Goal: Task Accomplishment & Management: Use online tool/utility

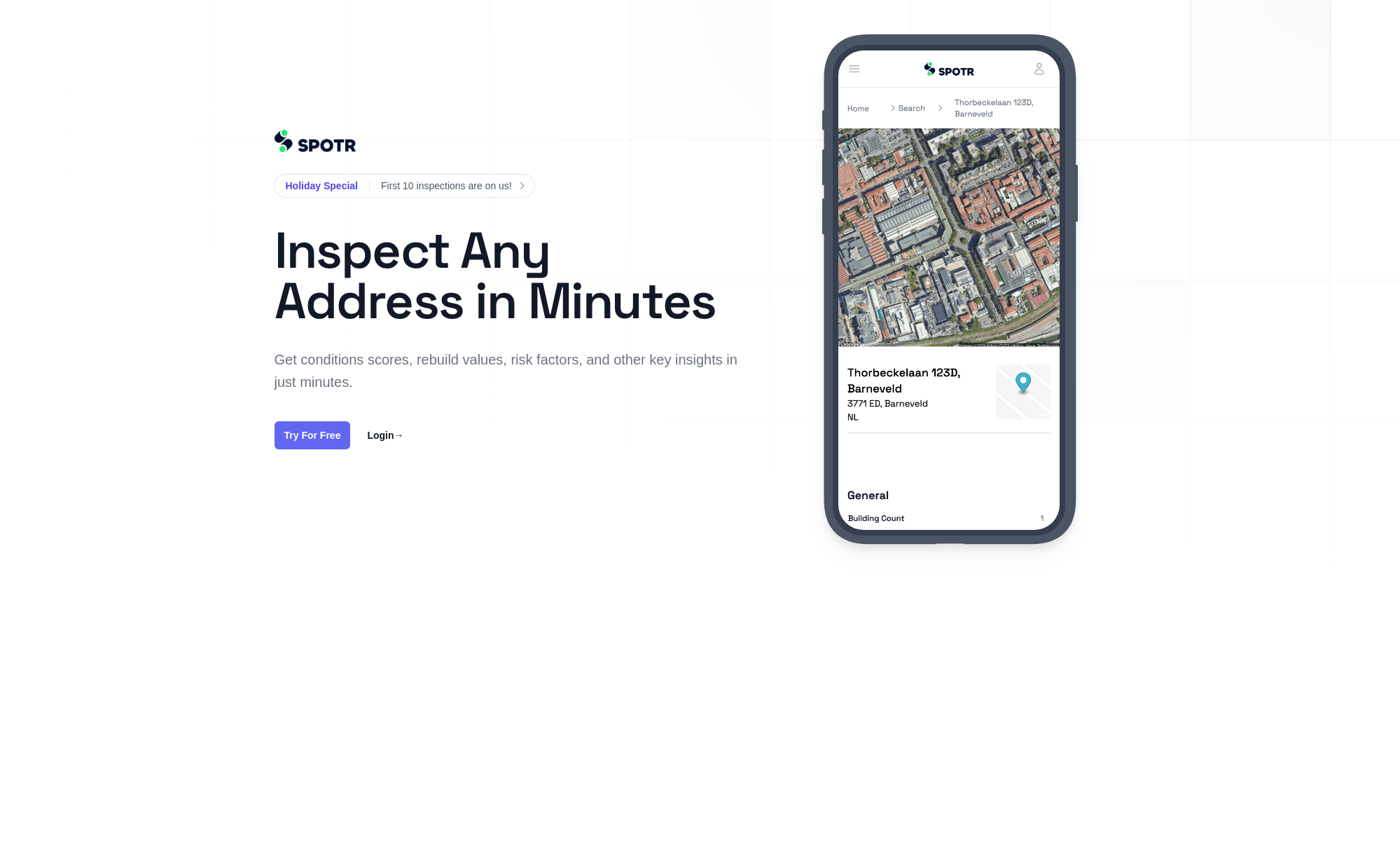
click at [325, 441] on link "Try For Free" at bounding box center [313, 435] width 76 height 28
click at [372, 434] on link "Login →" at bounding box center [385, 435] width 36 height 17
click at [1257, 245] on rect at bounding box center [700, 289] width 1400 height 578
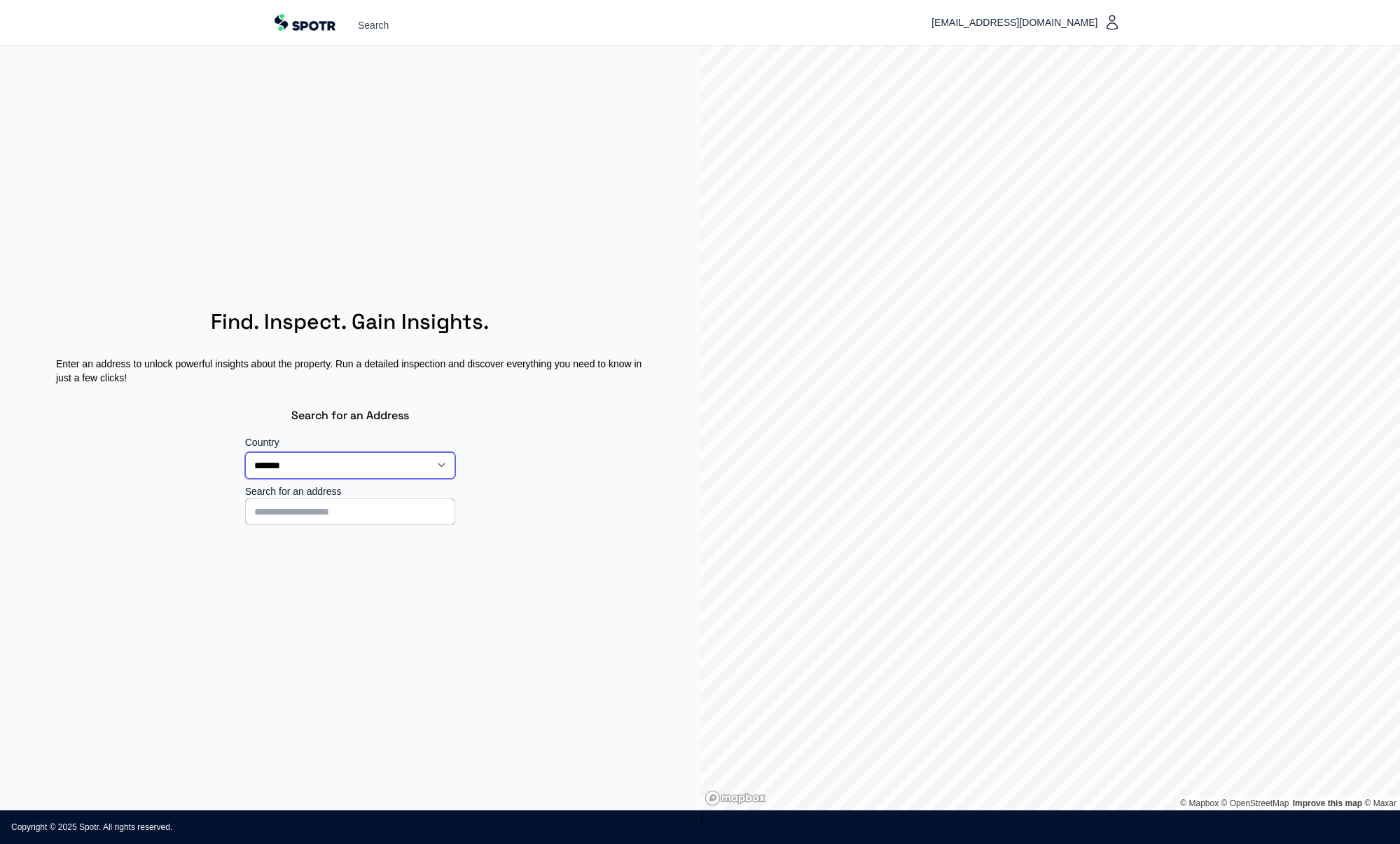
click at [308, 465] on select "**********" at bounding box center [350, 465] width 211 height 27
select select "**"
click at [319, 512] on input at bounding box center [350, 511] width 211 height 27
type input "**********"
click at [363, 544] on p "[STREET_ADDRESS]" at bounding box center [350, 540] width 197 height 14
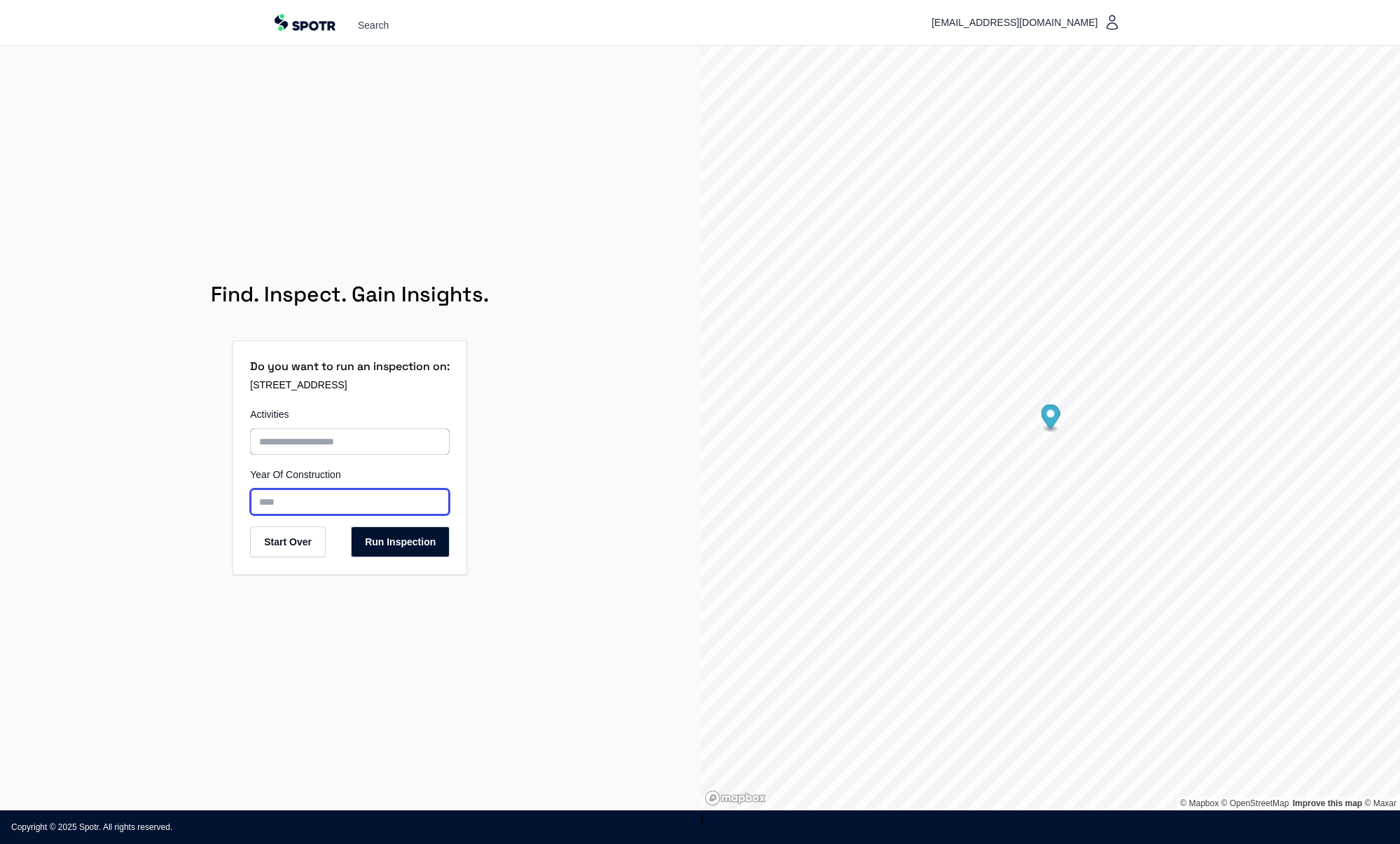
click at [320, 500] on input "Year Of Construction" at bounding box center [350, 501] width 199 height 27
click at [327, 442] on input "Activities" at bounding box center [350, 442] width 199 height 27
click at [264, 502] on input "Year Of Construction" at bounding box center [350, 501] width 199 height 27
type input "****"
click at [391, 541] on button "Run Inspection" at bounding box center [401, 541] width 99 height 31
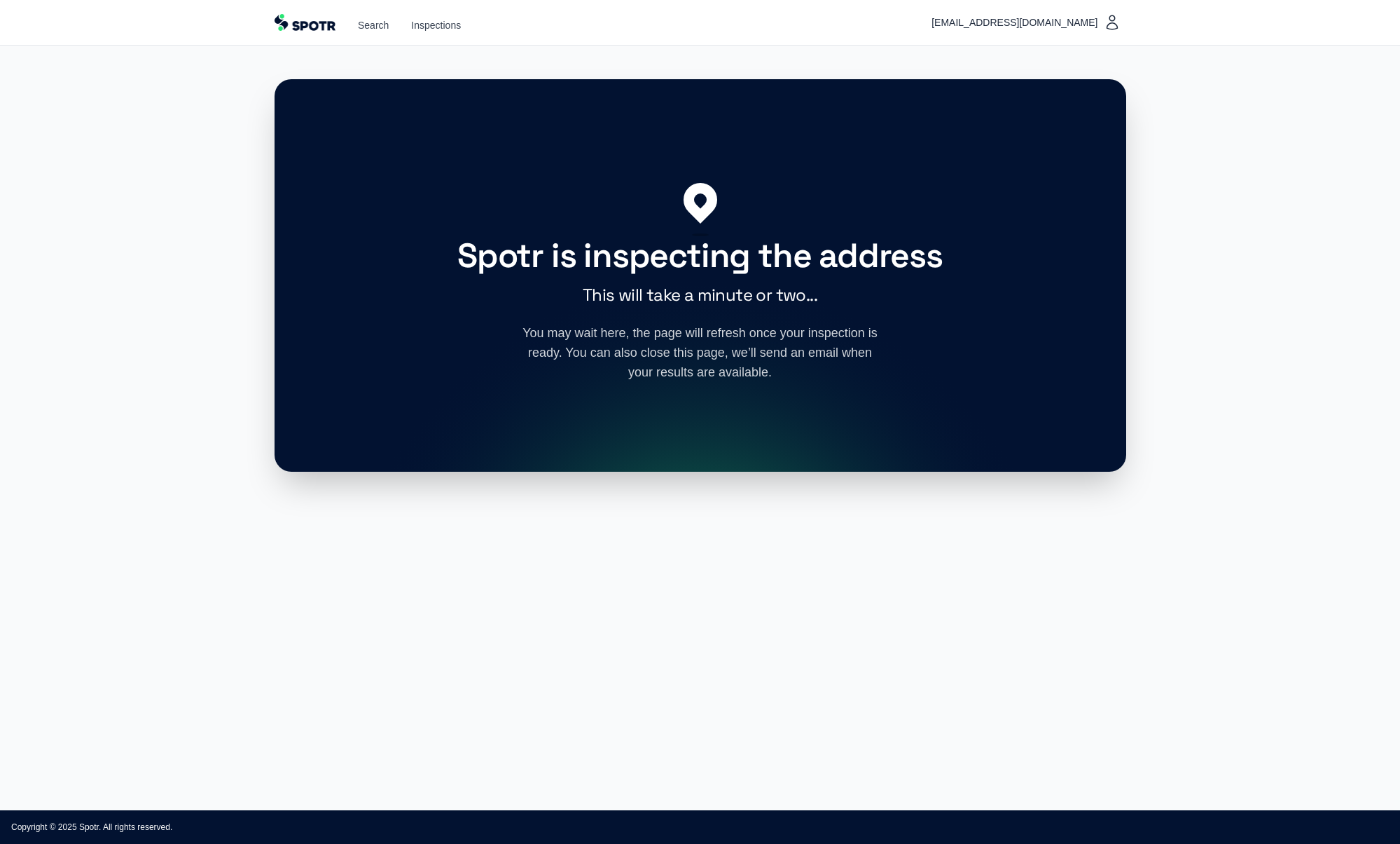
click at [553, 333] on p "You may wait here, the page will refresh once your inspection is ready. You can…" at bounding box center [700, 352] width 359 height 59
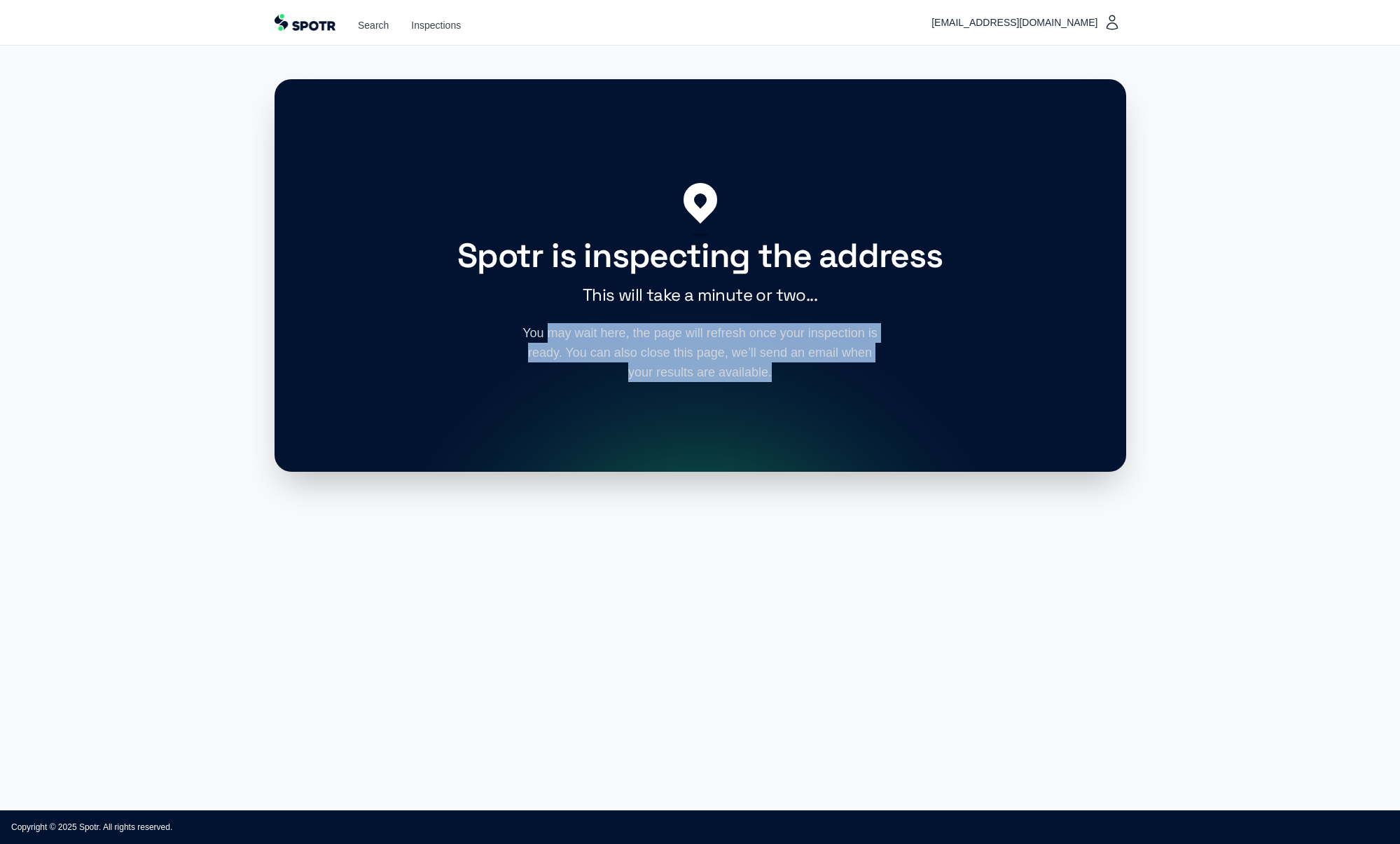
drag, startPoint x: 553, startPoint y: 333, endPoint x: 770, endPoint y: 363, distance: 219.1
click at [770, 363] on p "You may wait here, the page will refresh once your inspection is ready. You can…" at bounding box center [700, 352] width 359 height 59
drag, startPoint x: 770, startPoint y: 363, endPoint x: 527, endPoint y: 329, distance: 245.4
click at [527, 329] on p "You may wait here, the page will refresh once your inspection is ready. You can…" at bounding box center [700, 352] width 359 height 59
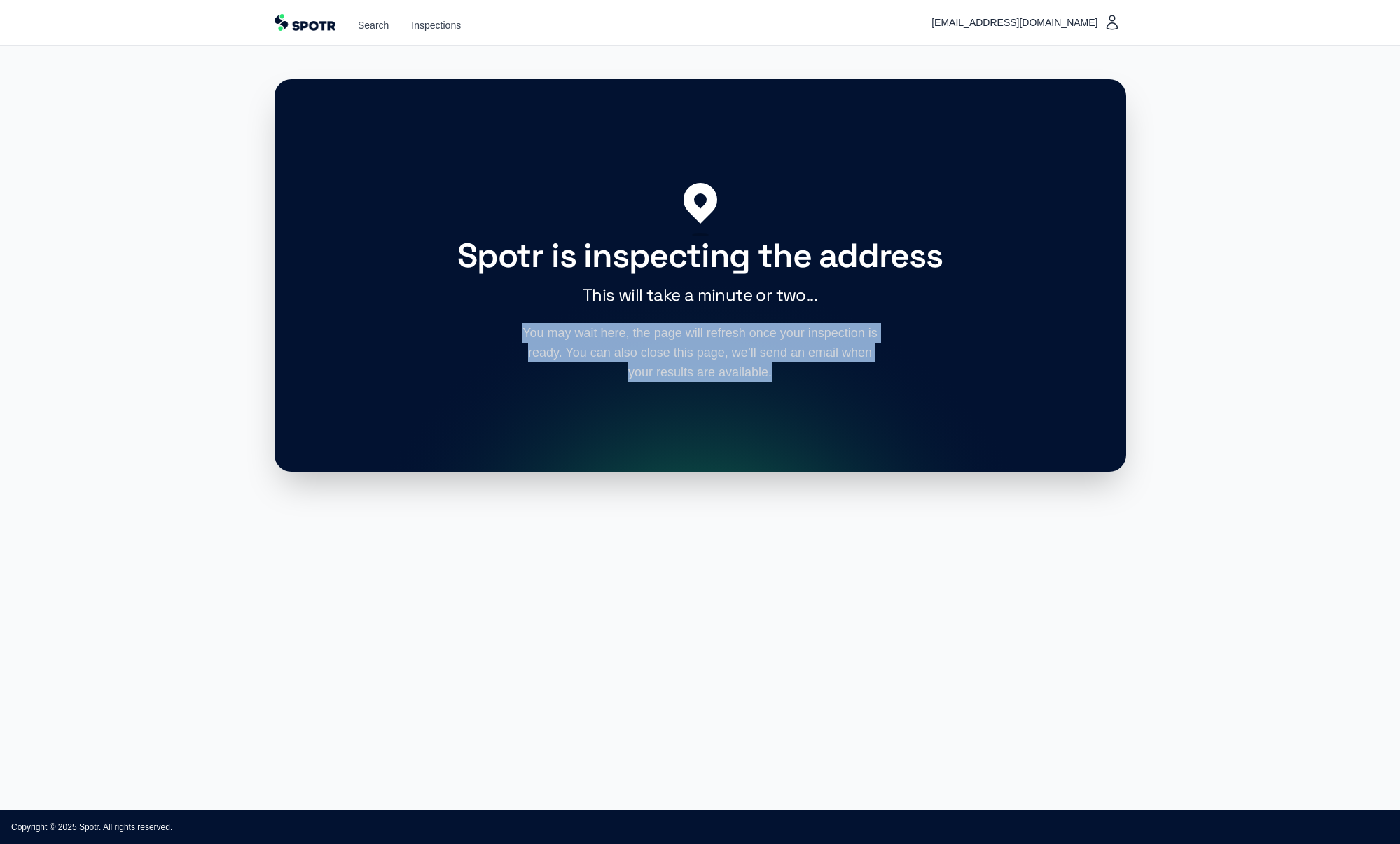
click at [527, 329] on p "You may wait here, the page will refresh once your inspection is ready. You can…" at bounding box center [700, 352] width 359 height 59
drag, startPoint x: 527, startPoint y: 329, endPoint x: 747, endPoint y: 372, distance: 224.2
click at [747, 372] on p "You may wait here, the page will refresh once your inspection is ready. You can…" at bounding box center [700, 352] width 359 height 59
drag, startPoint x: 765, startPoint y: 374, endPoint x: 522, endPoint y: 336, distance: 246.0
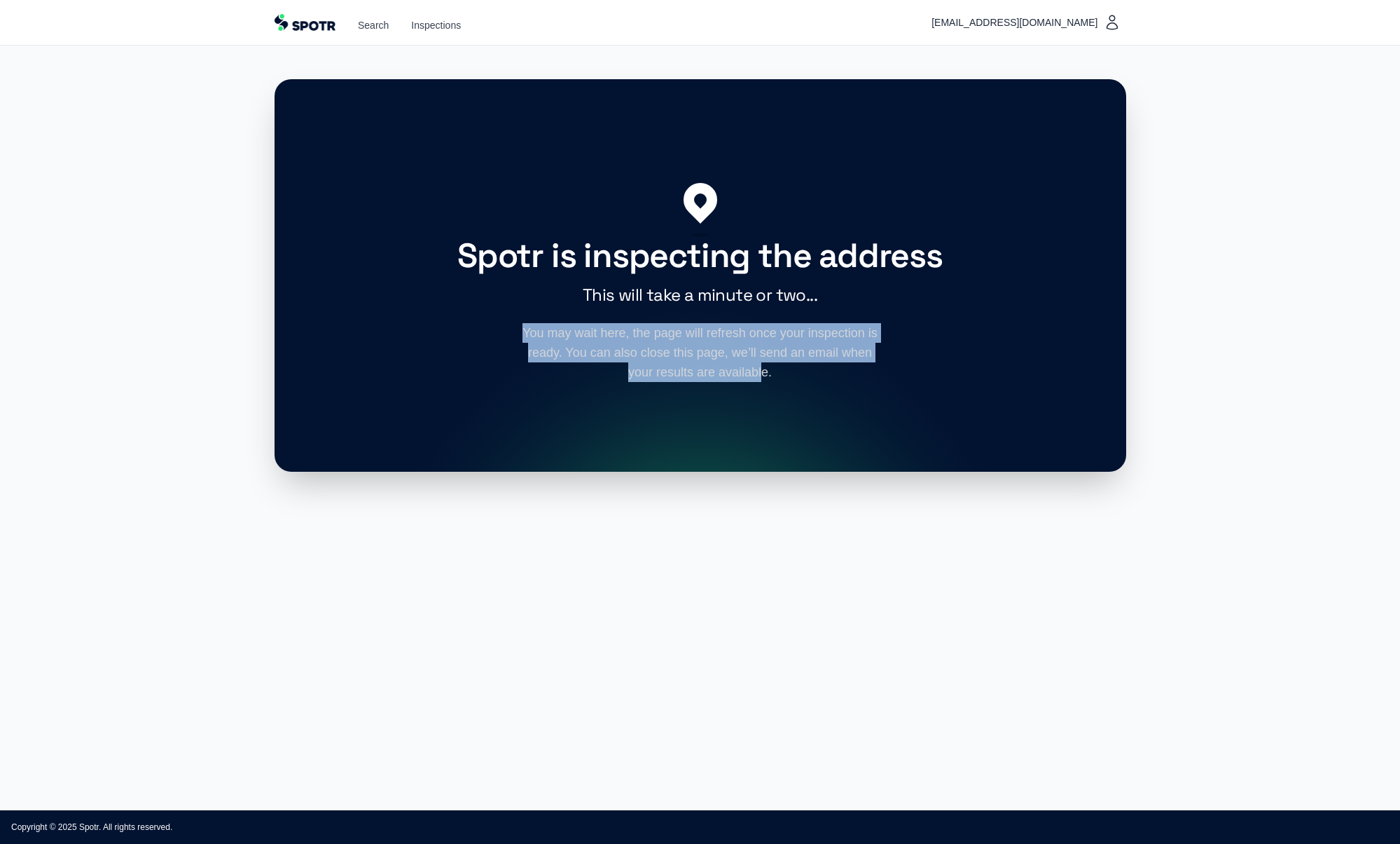
click at [522, 336] on p "You may wait here, the page will refresh once your inspection is ready. You can…" at bounding box center [700, 352] width 359 height 59
drag, startPoint x: 522, startPoint y: 336, endPoint x: 767, endPoint y: 374, distance: 247.9
click at [767, 374] on p "You may wait here, the page will refresh once your inspection is ready. You can…" at bounding box center [700, 352] width 359 height 59
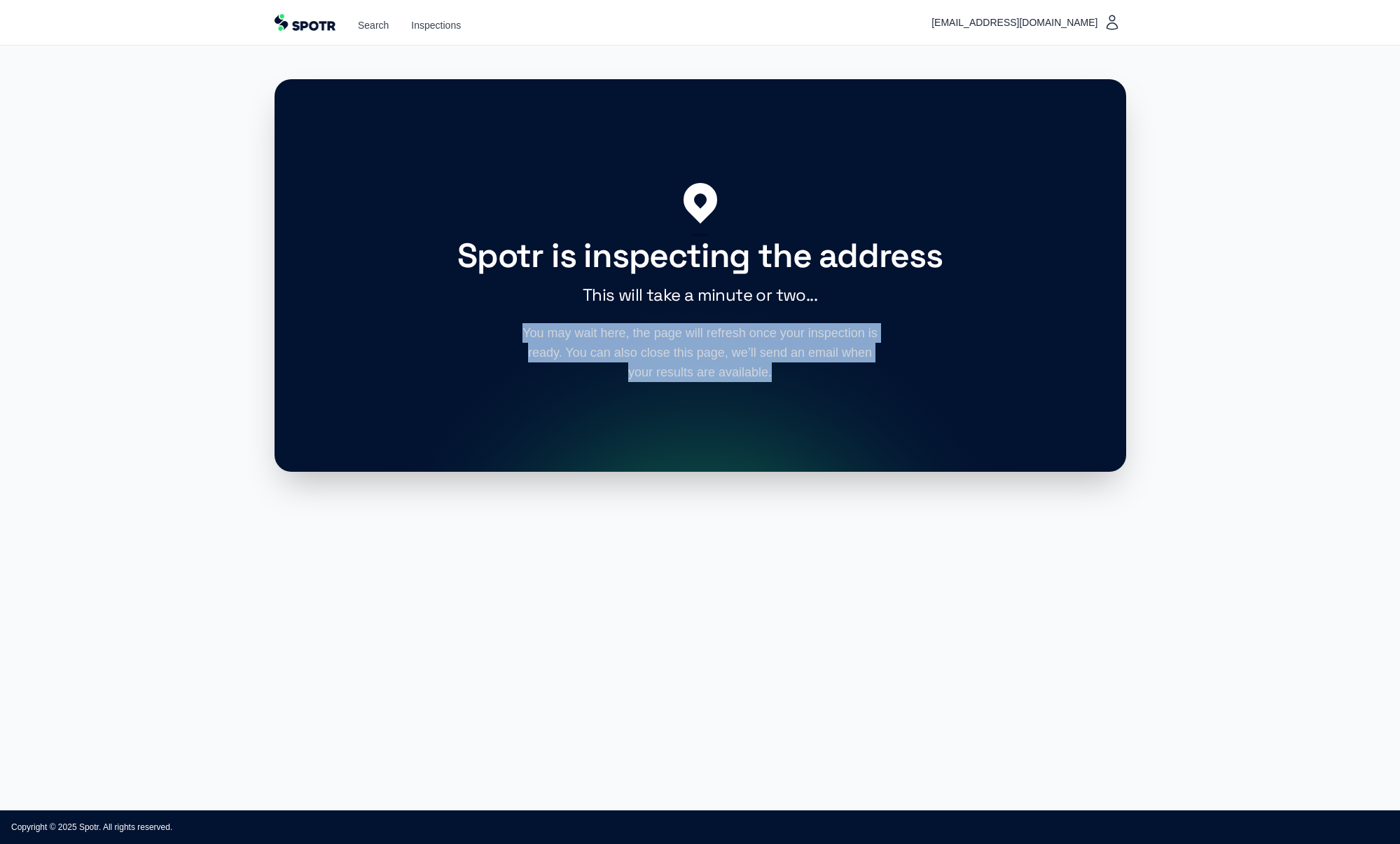
drag, startPoint x: 768, startPoint y: 374, endPoint x: 533, endPoint y: 332, distance: 238.7
click at [533, 332] on p "You may wait here, the page will refresh once your inspection is ready. You can…" at bounding box center [700, 352] width 359 height 59
drag, startPoint x: 533, startPoint y: 332, endPoint x: 755, endPoint y: 367, distance: 224.7
click at [755, 367] on p "You may wait here, the page will refresh once your inspection is ready. You can…" at bounding box center [700, 352] width 359 height 59
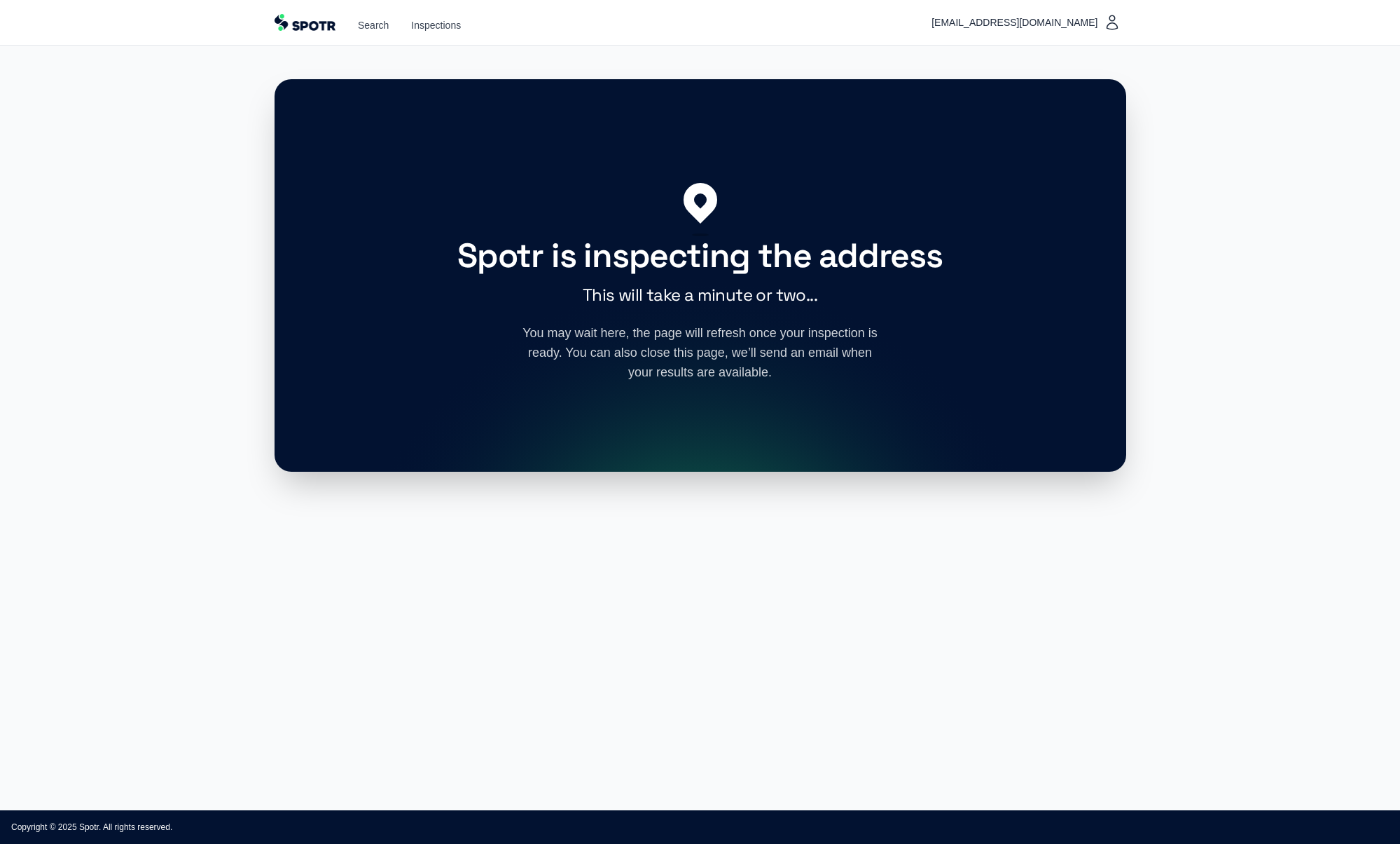
click at [628, 287] on h3 "This will take a minute or two..." at bounding box center [700, 295] width 538 height 22
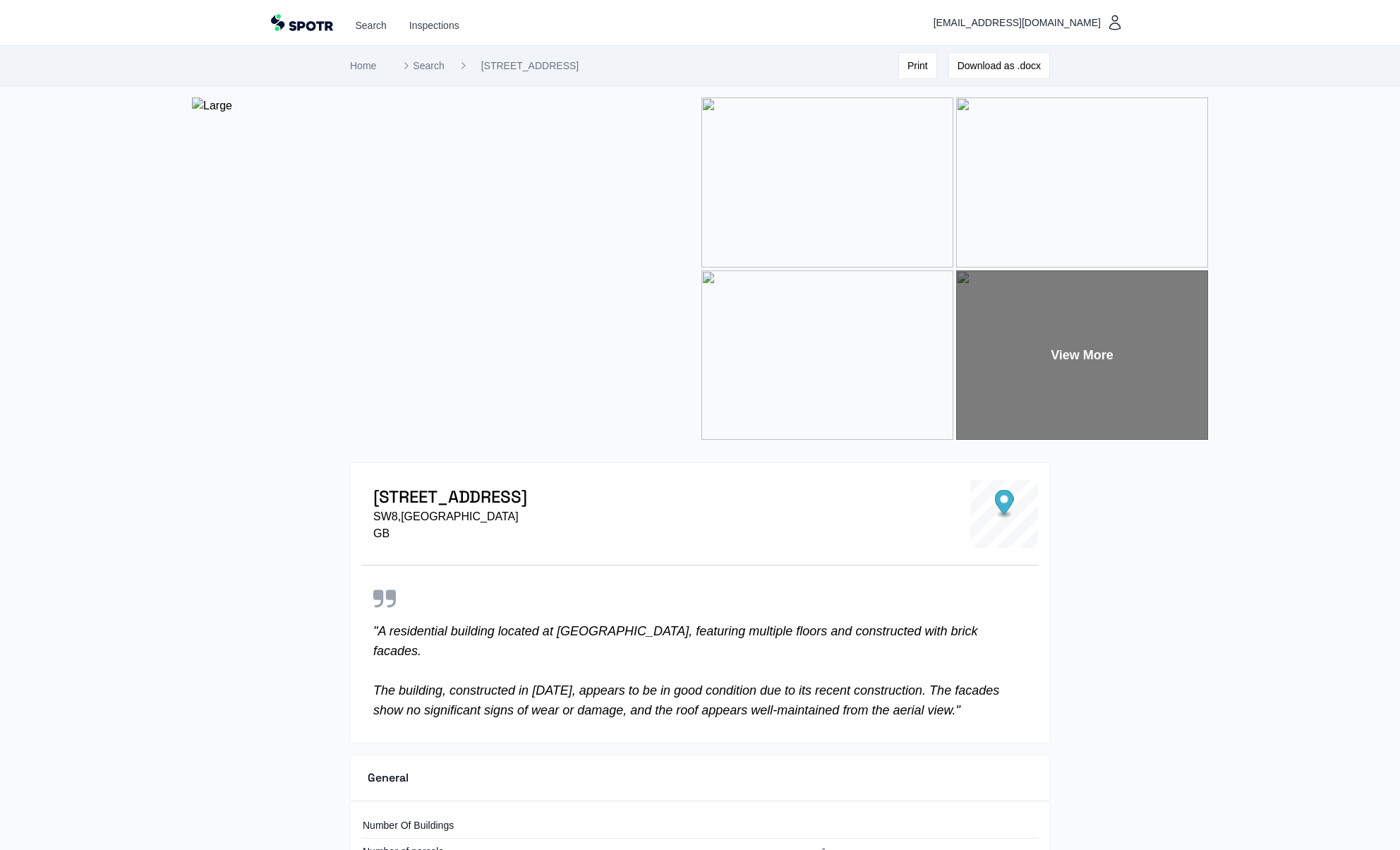
click at [919, 68] on button "Print" at bounding box center [917, 66] width 38 height 27
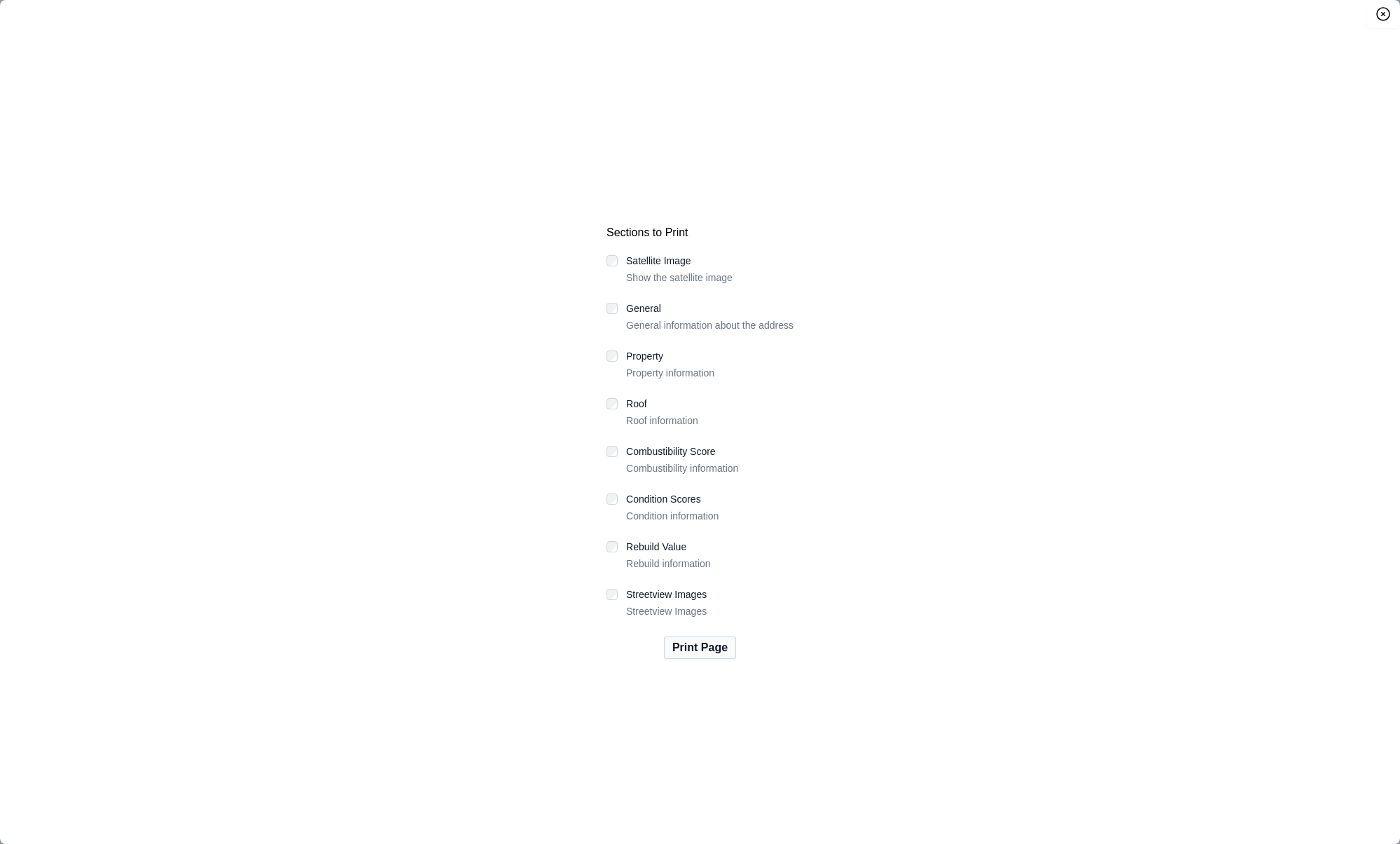
click at [704, 653] on button "Print Page" at bounding box center [700, 647] width 72 height 22
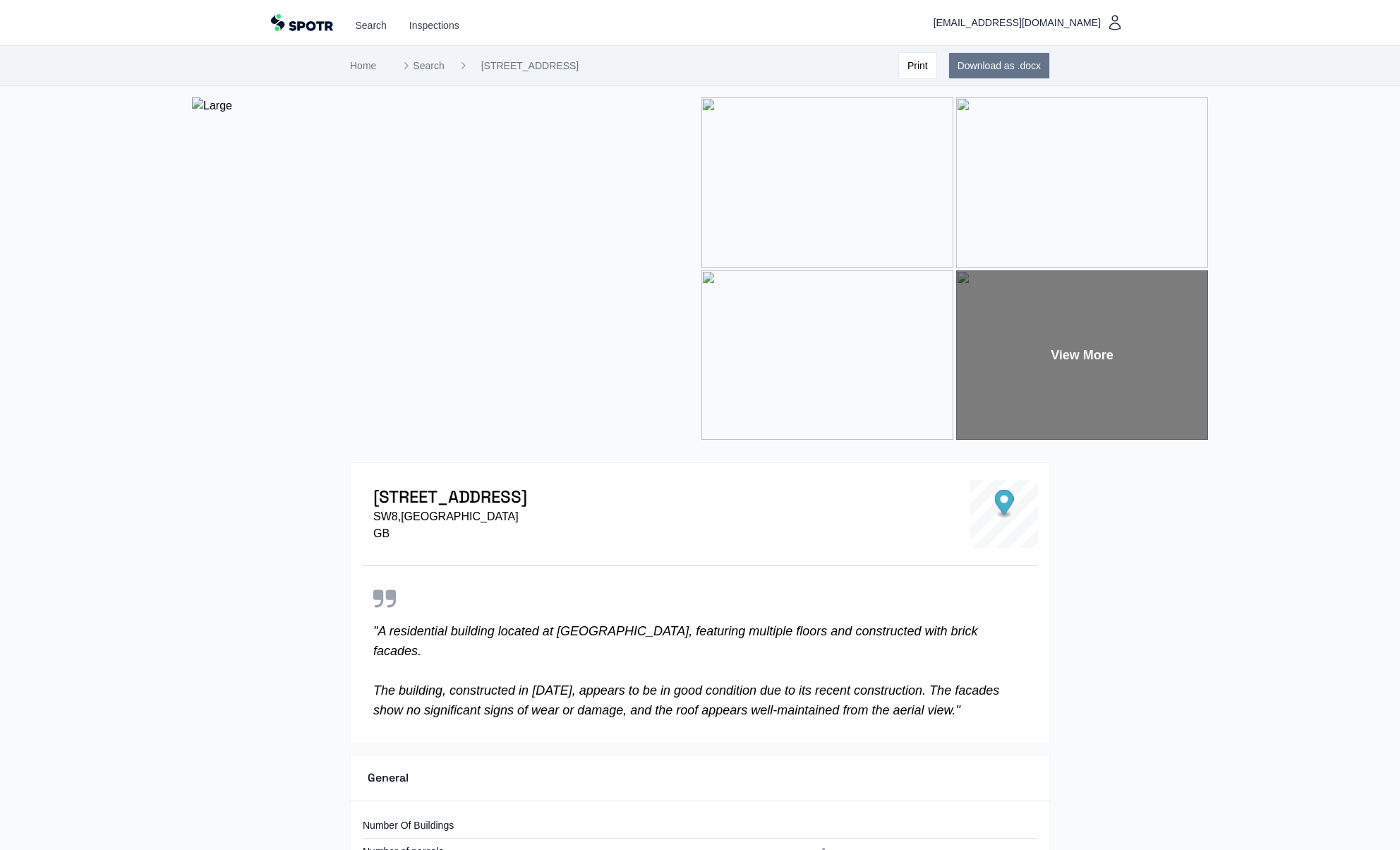
click at [995, 75] on button "Download as .docx" at bounding box center [999, 66] width 101 height 27
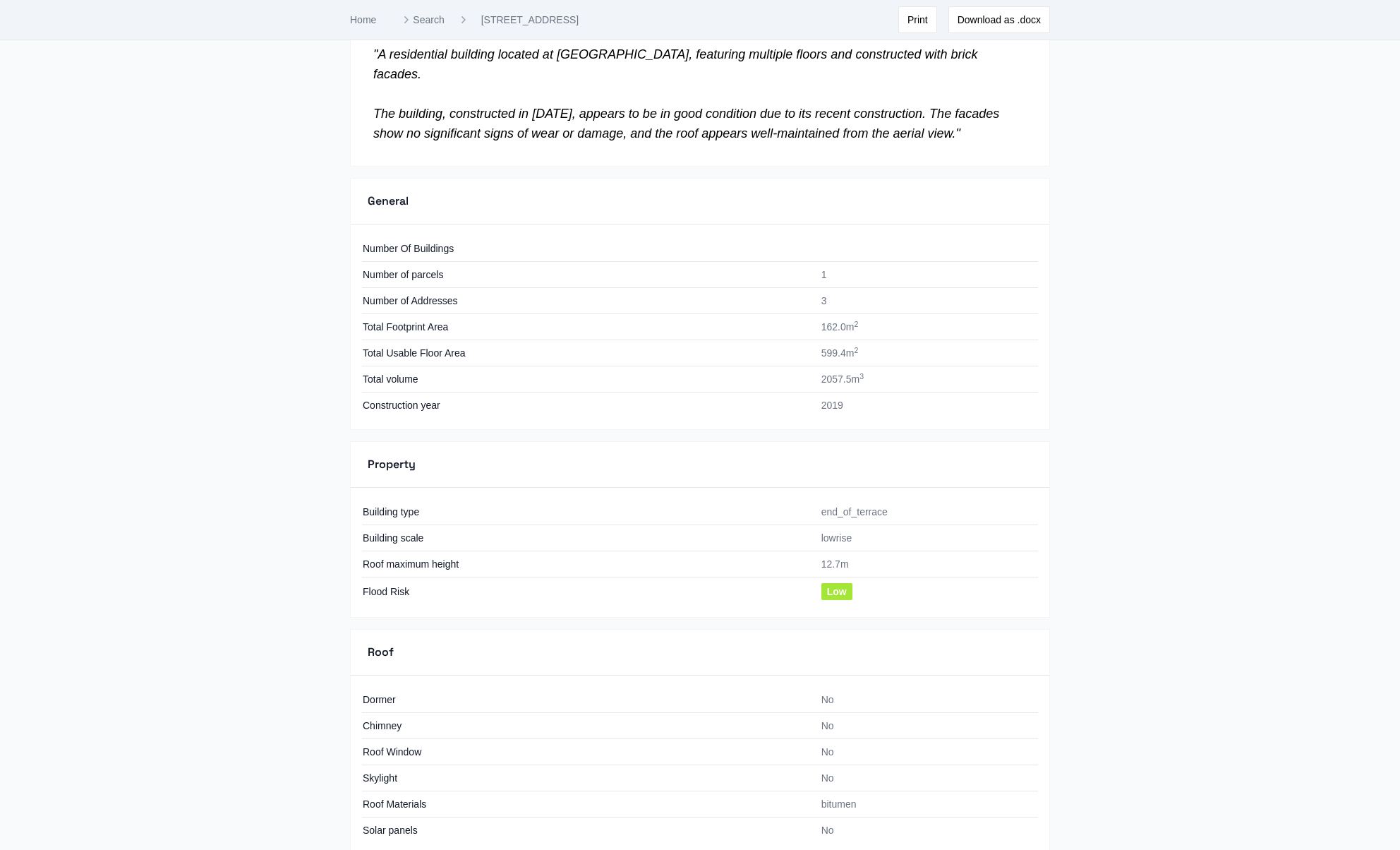
scroll to position [1419, 0]
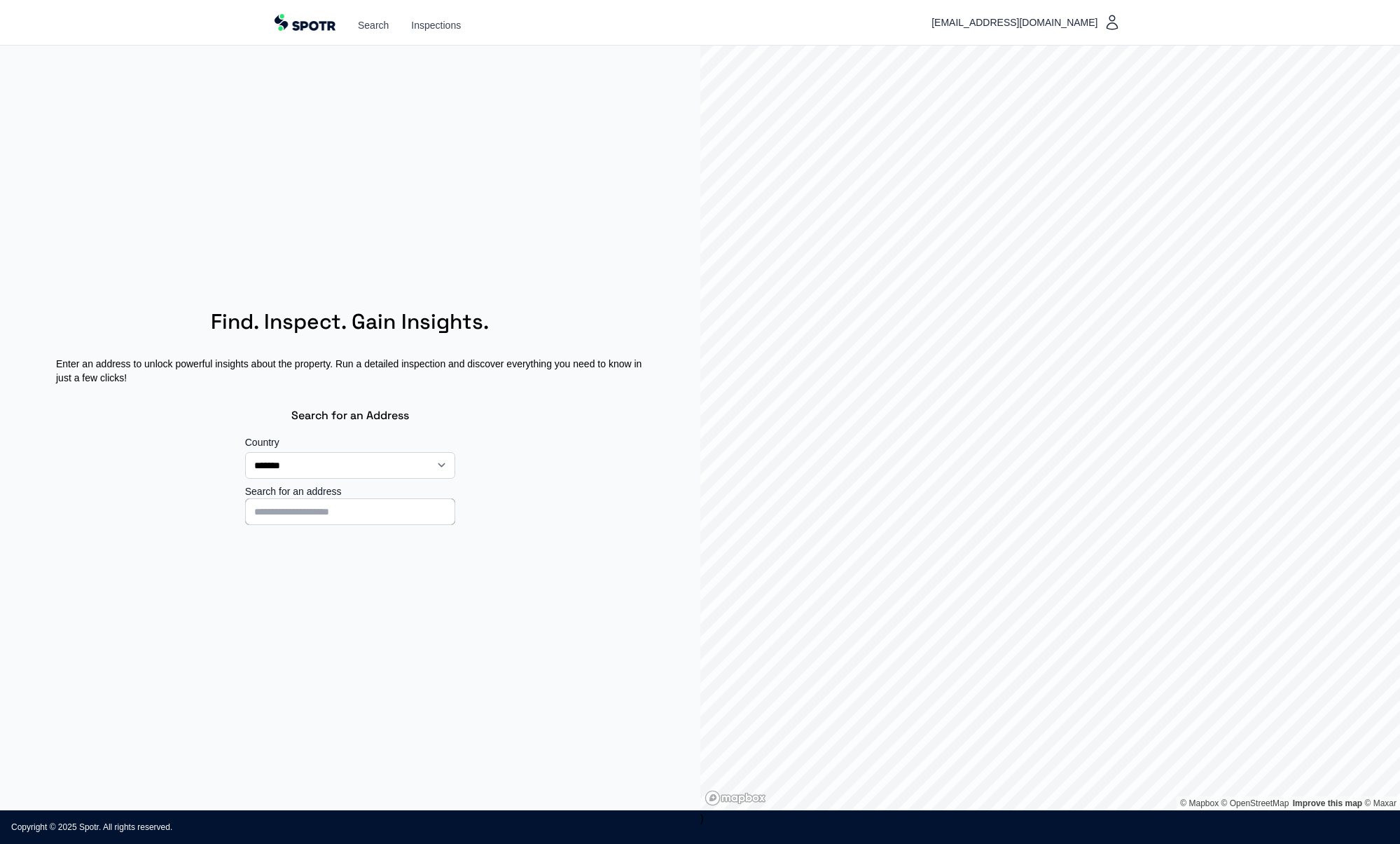
select select "**"
click at [1065, 25] on span "[EMAIL_ADDRESS][DOMAIN_NAME]" at bounding box center [1017, 22] width 171 height 17
click at [940, 92] on p "Credits: 1 / 10" at bounding box center [927, 87] width 162 height 17
click at [424, 27] on link "Inspections" at bounding box center [435, 25] width 49 height 14
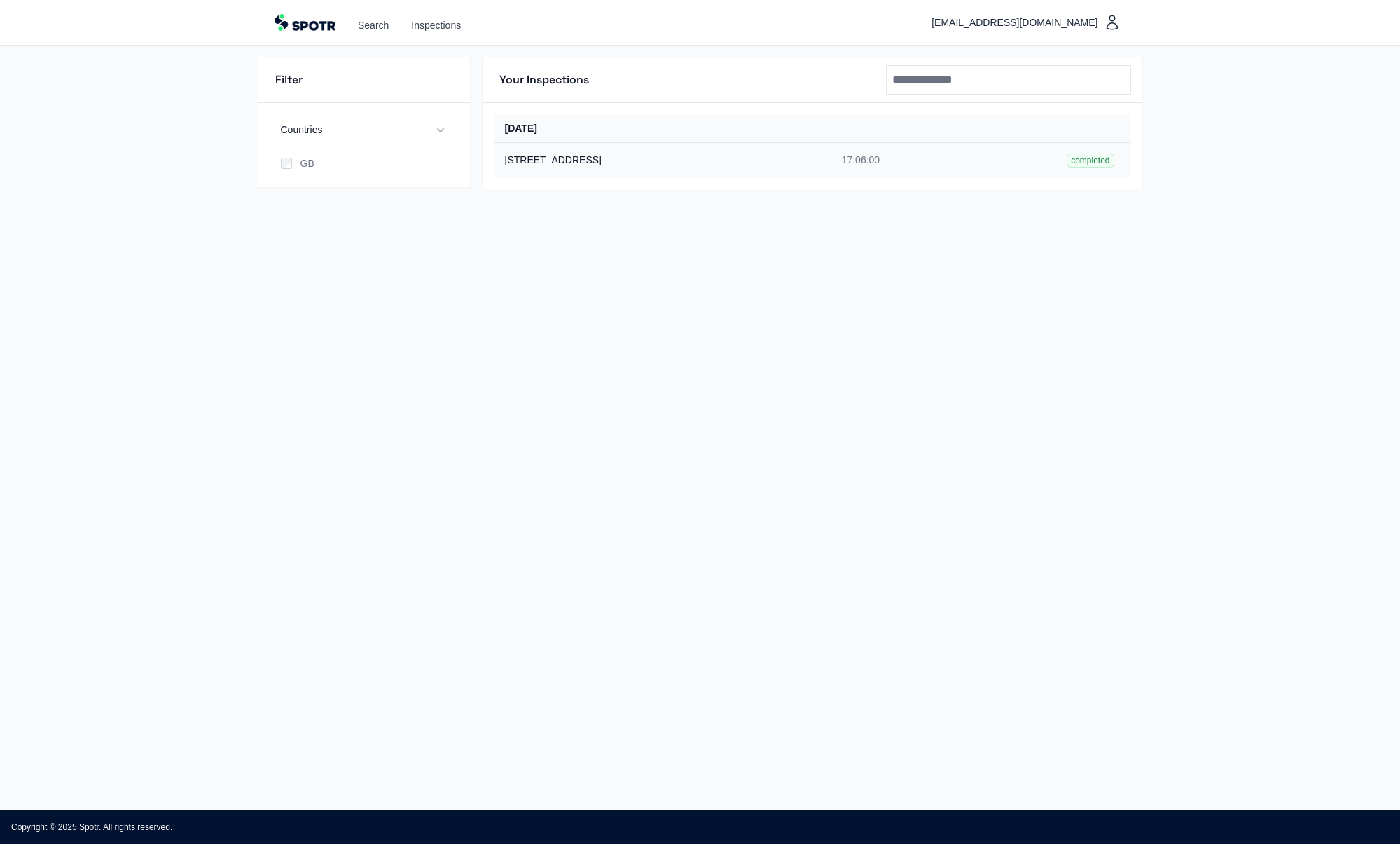
click at [588, 160] on div "[STREET_ADDRESS]" at bounding box center [664, 159] width 319 height 14
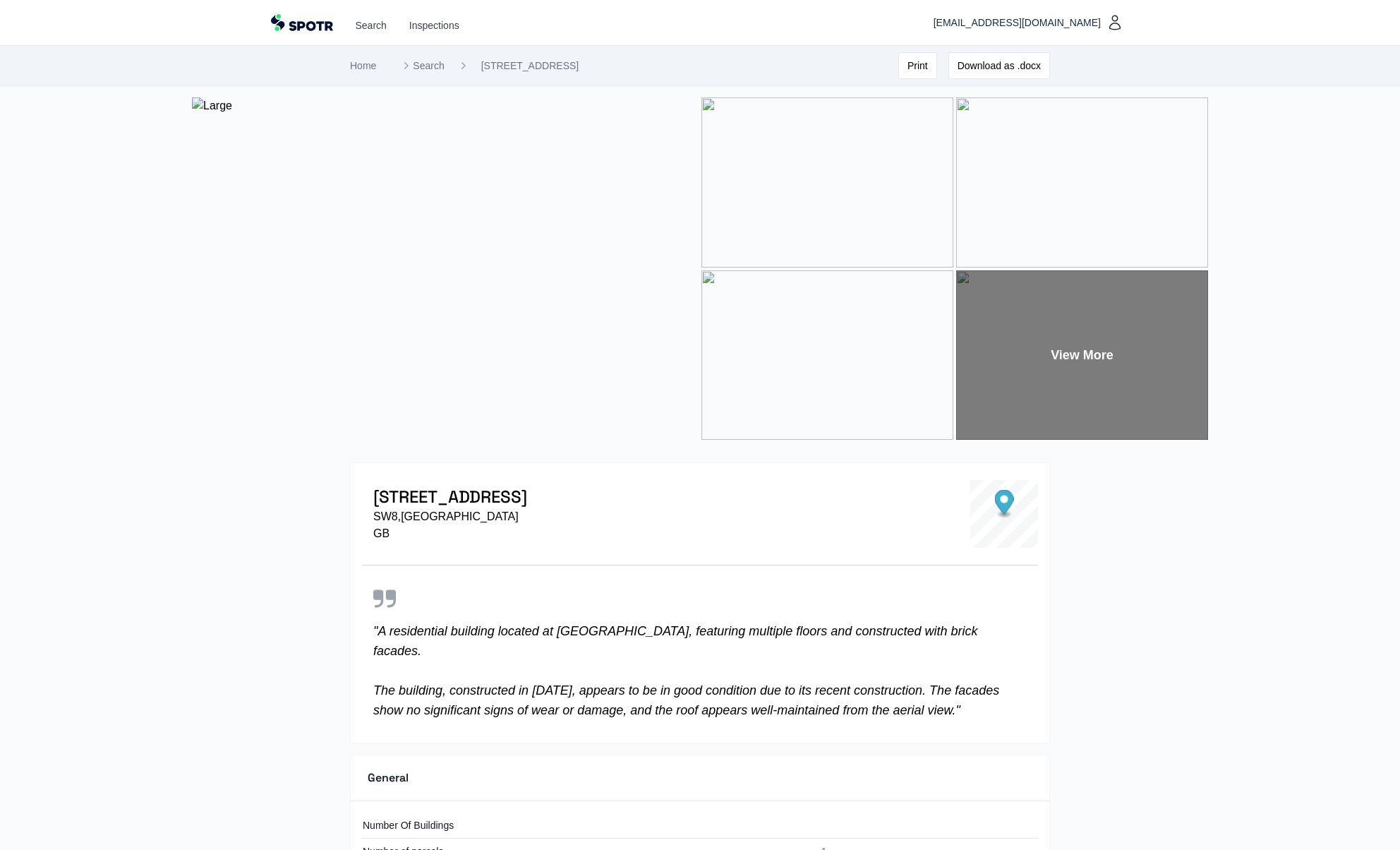
click at [527, 514] on p "SW8 , London" at bounding box center [450, 517] width 154 height 17
click at [463, 270] on img at bounding box center [446, 268] width 507 height 342
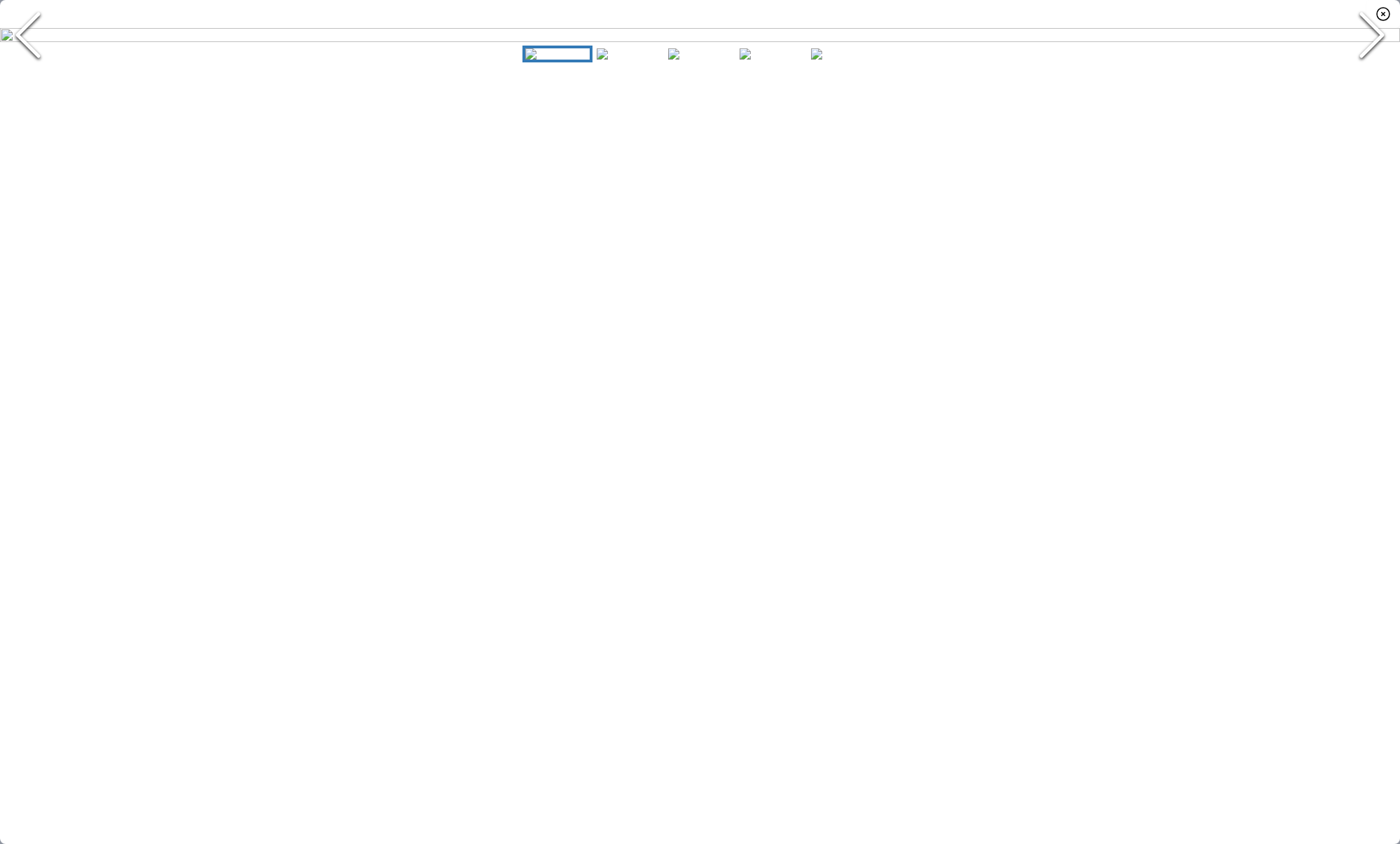
click at [725, 42] on img "Go to Slide 1" at bounding box center [700, 34] width 1400 height 14
click at [1114, 42] on img "Go to Slide 1" at bounding box center [700, 34] width 1400 height 14
